Goal: Information Seeking & Learning: Check status

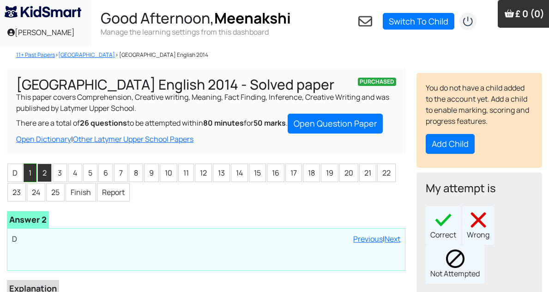
click at [32, 177] on li "1" at bounding box center [30, 172] width 13 height 18
click at [47, 173] on li "2" at bounding box center [44, 172] width 14 height 18
click at [57, 170] on li "3" at bounding box center [60, 172] width 14 height 18
click at [73, 169] on li "4" at bounding box center [75, 172] width 14 height 18
click at [90, 172] on li "5" at bounding box center [90, 172] width 14 height 18
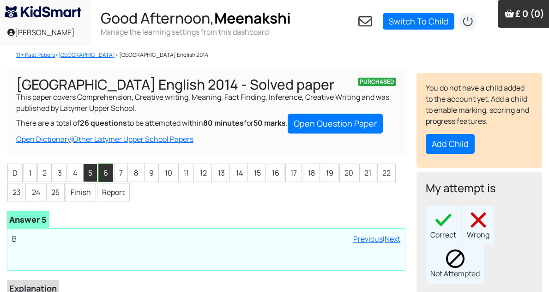
click at [106, 174] on li "6" at bounding box center [105, 172] width 15 height 18
click at [127, 171] on li "7" at bounding box center [121, 172] width 14 height 18
click at [137, 170] on li "8" at bounding box center [136, 172] width 14 height 18
click at [148, 170] on li "9" at bounding box center [151, 172] width 15 height 18
click at [164, 170] on li "10" at bounding box center [169, 172] width 18 height 18
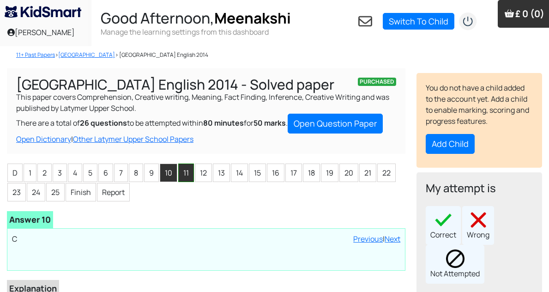
click at [185, 170] on li "11" at bounding box center [186, 172] width 16 height 18
click at [206, 170] on li "12" at bounding box center [203, 172] width 17 height 18
click at [227, 170] on li "13" at bounding box center [221, 172] width 17 height 18
click at [238, 171] on li "14" at bounding box center [239, 172] width 17 height 18
click at [256, 169] on li "15" at bounding box center [257, 172] width 17 height 18
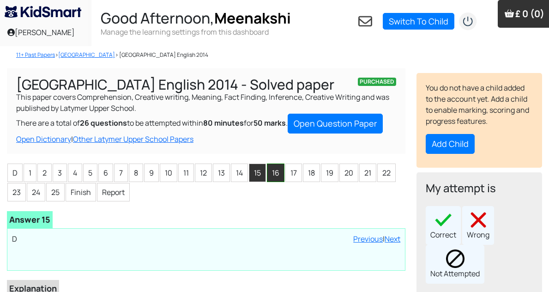
click at [269, 172] on li "16" at bounding box center [276, 172] width 18 height 18
click at [293, 172] on li "17" at bounding box center [293, 172] width 17 height 18
click at [313, 172] on li "18" at bounding box center [311, 172] width 17 height 18
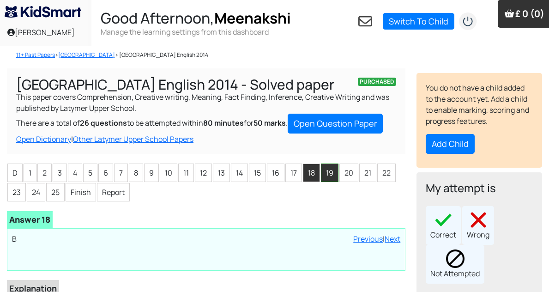
click at [330, 173] on li "19" at bounding box center [330, 172] width 18 height 18
click at [347, 173] on li "20" at bounding box center [348, 172] width 19 height 18
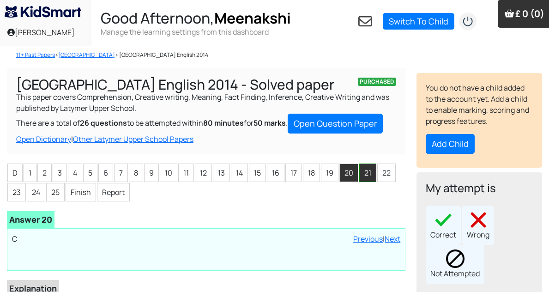
click at [367, 177] on li "21" at bounding box center [367, 172] width 17 height 18
click at [389, 172] on li "22" at bounding box center [386, 172] width 18 height 18
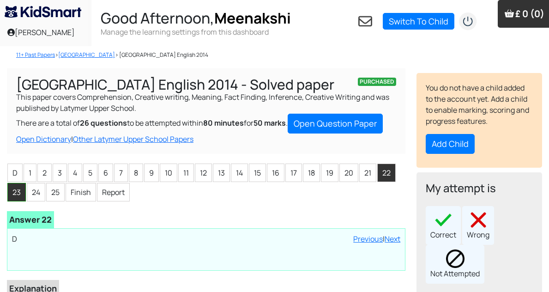
click at [19, 190] on li "23" at bounding box center [16, 192] width 18 height 18
click at [31, 188] on li "24" at bounding box center [36, 192] width 18 height 18
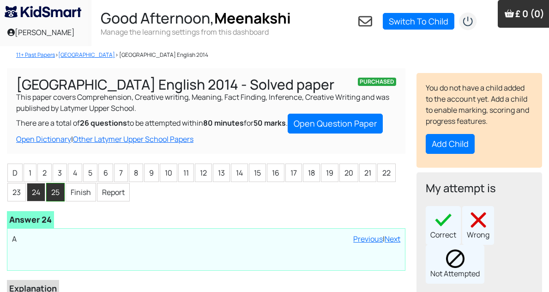
click at [55, 186] on li "25" at bounding box center [55, 192] width 18 height 18
